Goal: Find specific page/section: Find specific page/section

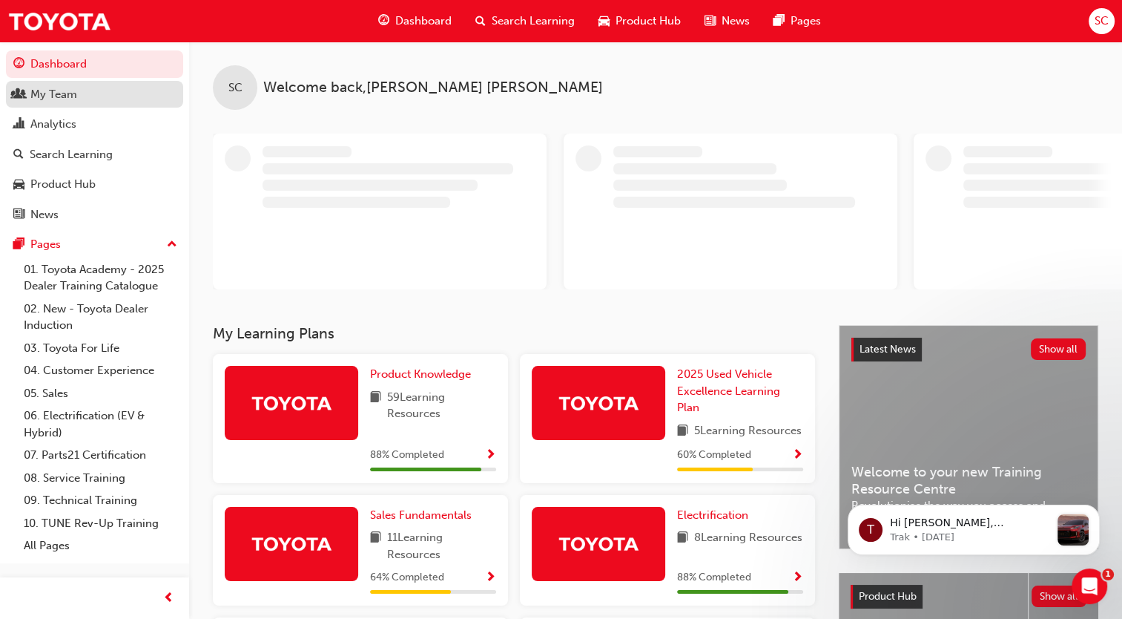
click at [65, 94] on div "My Team" at bounding box center [53, 94] width 47 height 17
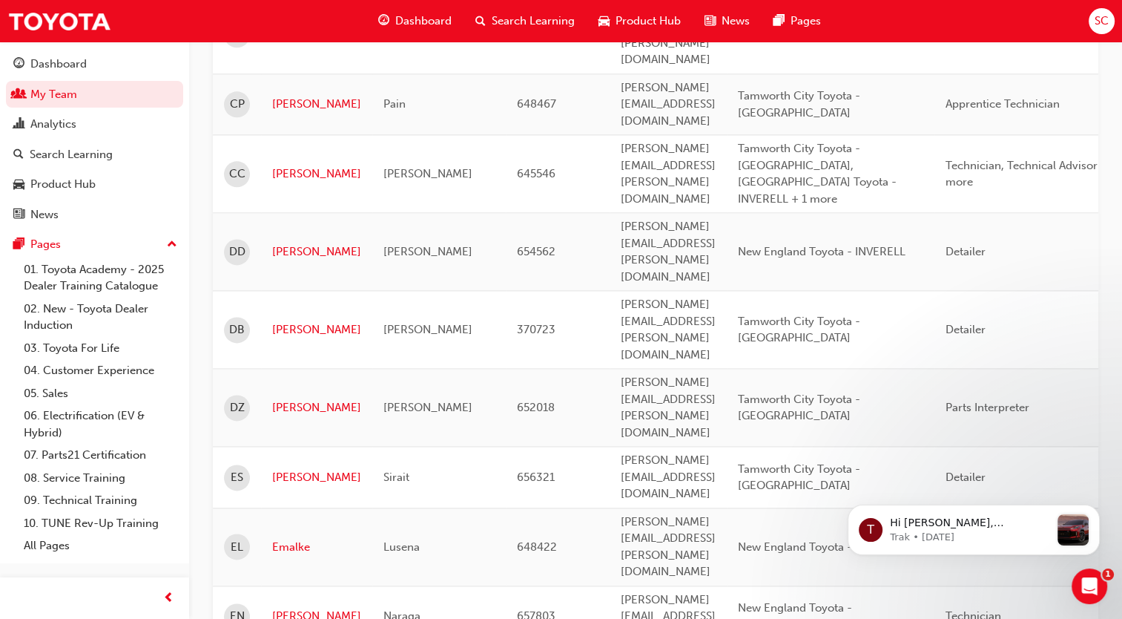
scroll to position [2095, 0]
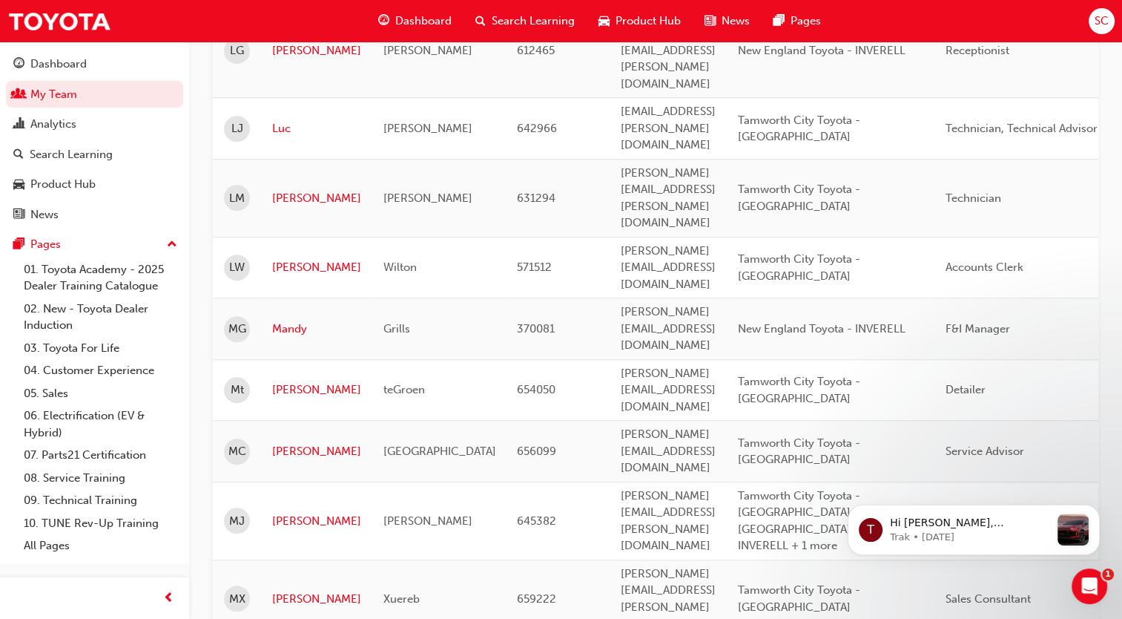
scroll to position [1083, 0]
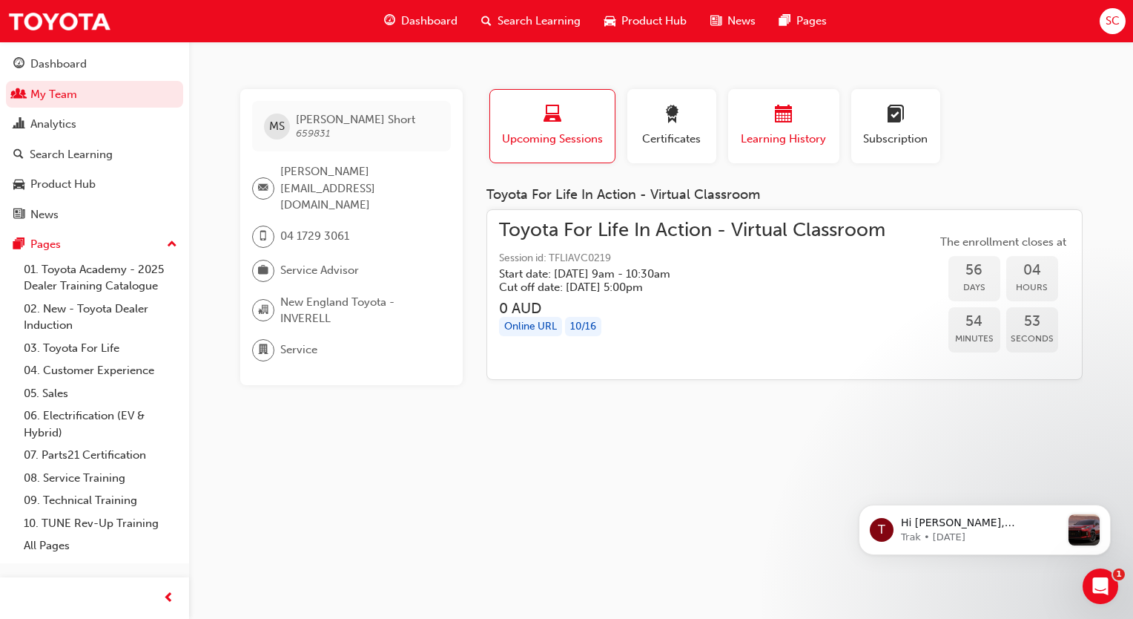
click at [783, 136] on span "Learning History" at bounding box center [784, 139] width 89 height 17
